Goal: Transaction & Acquisition: Purchase product/service

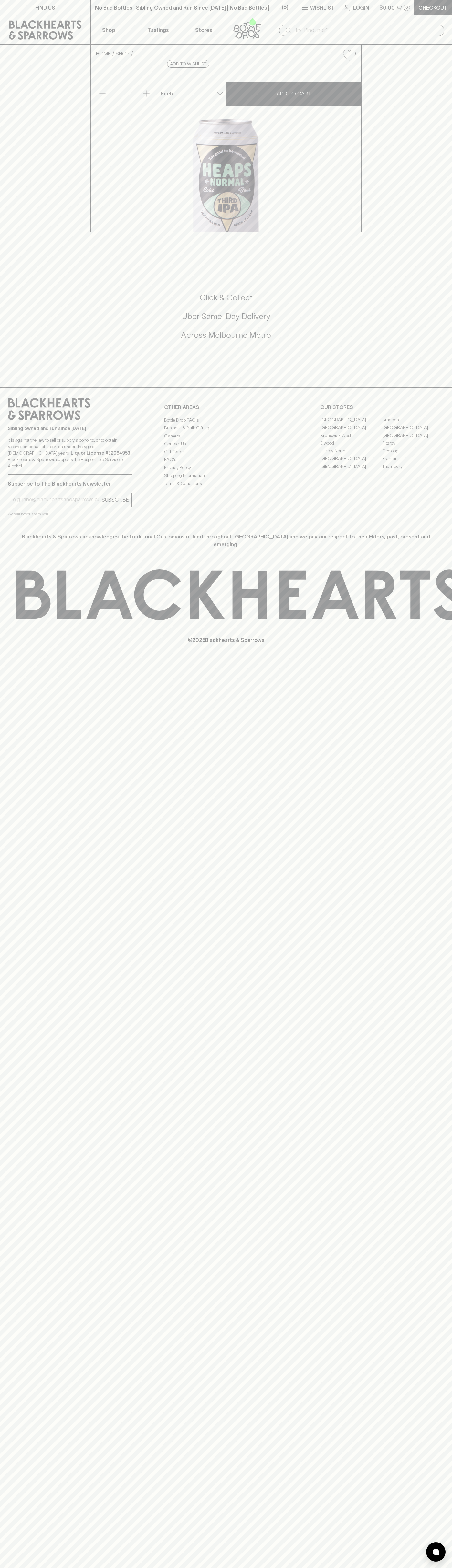
click at [304, 29] on input "text" at bounding box center [366, 30] width 144 height 10
click at [423, 966] on div "FIND US | No Bad Bottles | Sibling Owned and Run Since 2006 | No Bad Bottles | …" at bounding box center [226, 784] width 452 height 1568
click at [104, 1567] on html "FIND US | No Bad Bottles | Sibling Owned and Run Since 2006 | No Bad Bottles | …" at bounding box center [226, 784] width 452 height 1568
click at [0, 777] on div "FIND US | No Bad Bottles | Sibling Owned and Run Since 2006 | No Bad Bottles | …" at bounding box center [226, 784] width 452 height 1568
